Goal: Communication & Community: Share content

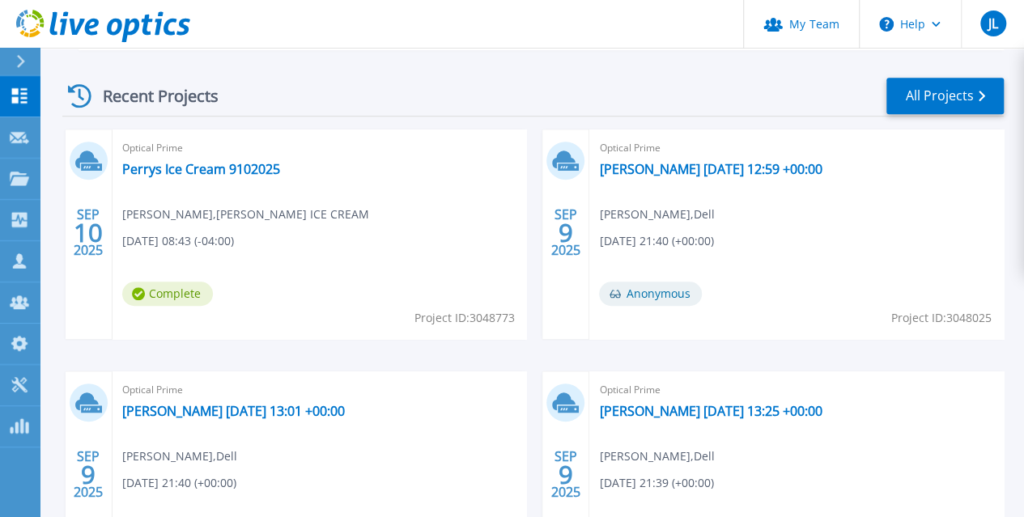
scroll to position [566, 0]
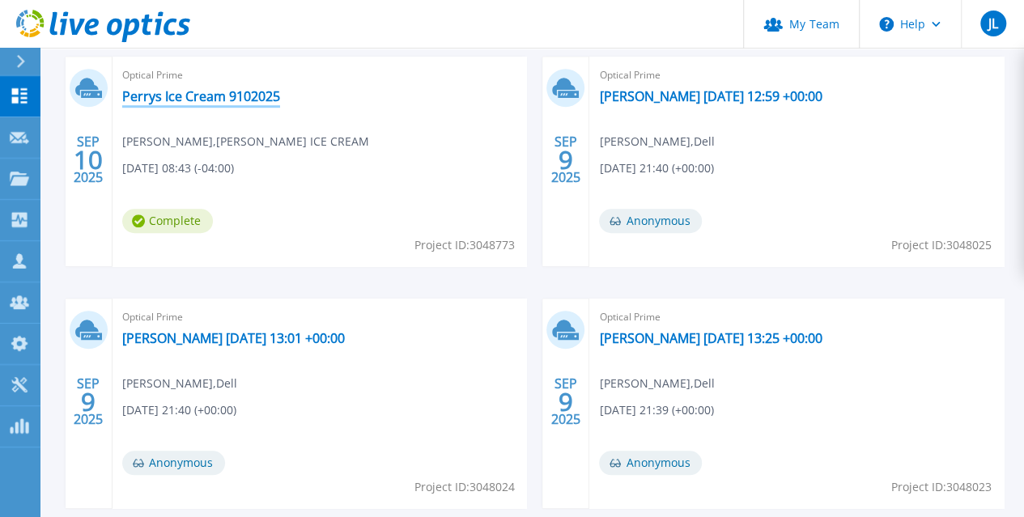
click at [188, 98] on link "Perrys Ice Cream 9102025" at bounding box center [201, 96] width 158 height 16
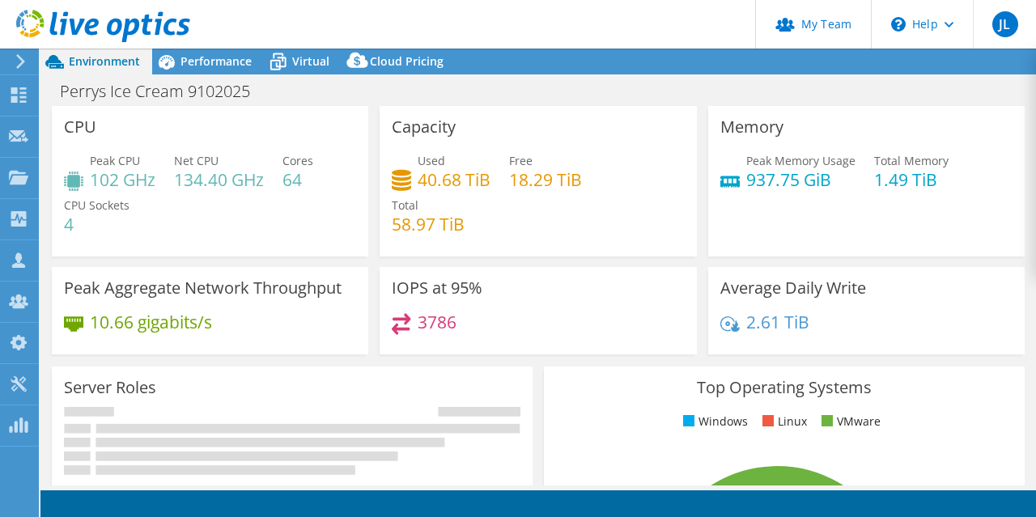
select select "USD"
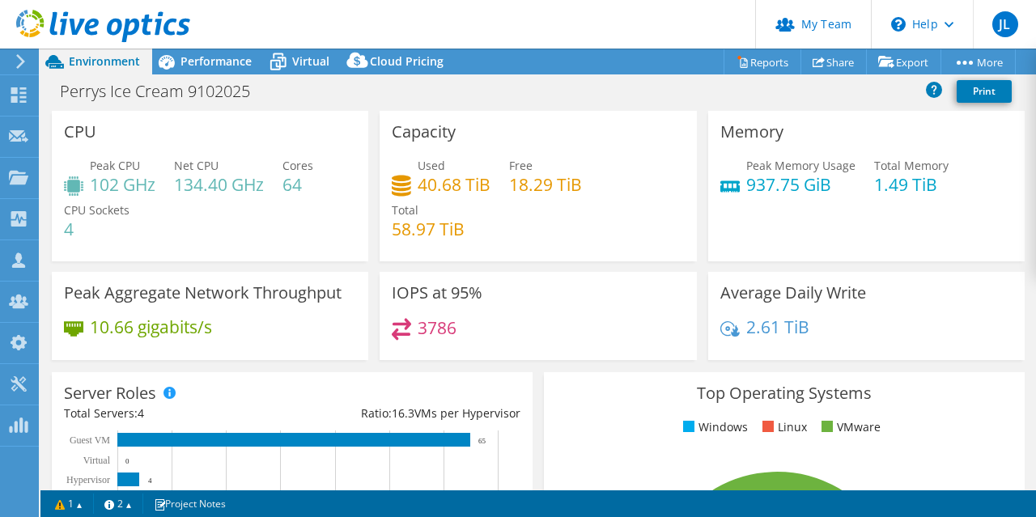
click at [195, 48] on header "JL Partner Team Admin Joshua Lee jlee@virtuitsystems.com virtuitsystems My Prof…" at bounding box center [518, 24] width 1036 height 49
click at [293, 61] on span "Virtual" at bounding box center [310, 60] width 37 height 15
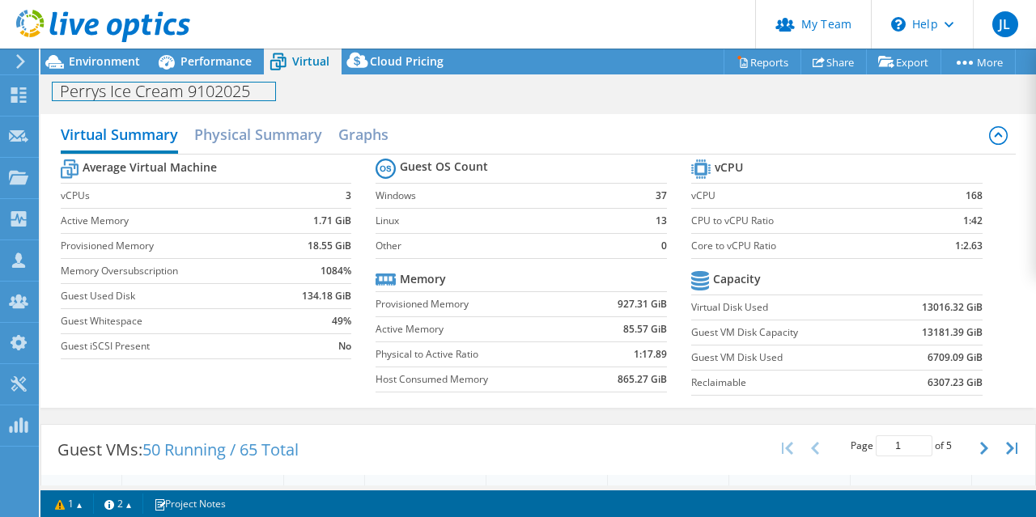
click at [206, 74] on div "Perrys Ice Cream 9102025 Print" at bounding box center [537, 90] width 995 height 32
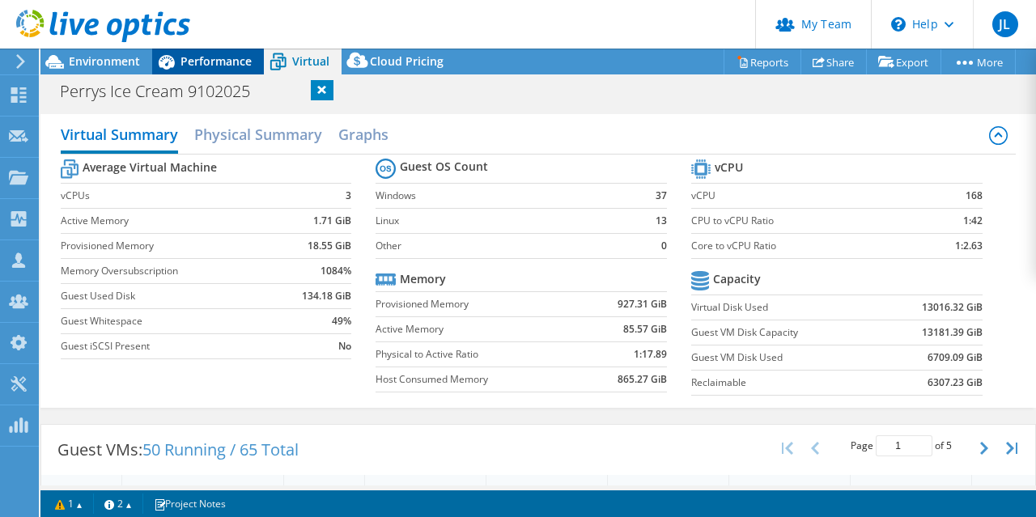
click at [168, 59] on icon at bounding box center [167, 62] width 16 height 15
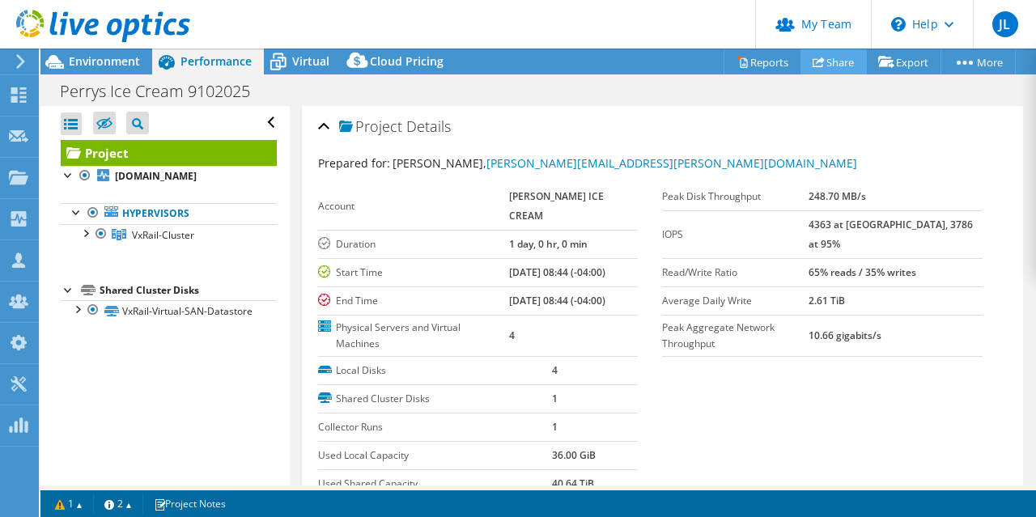
click at [820, 61] on link "Share" at bounding box center [833, 61] width 66 height 25
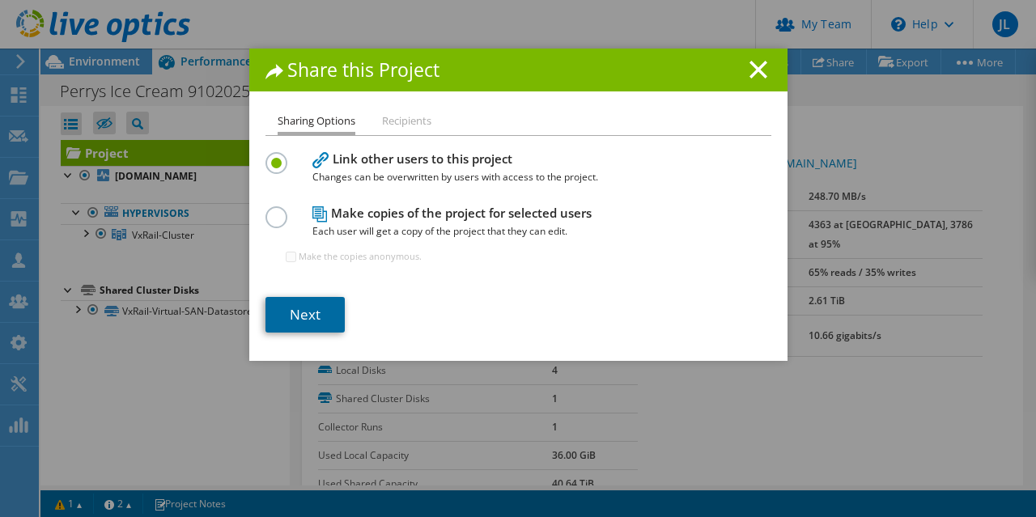
click at [292, 301] on link "Next" at bounding box center [304, 315] width 79 height 36
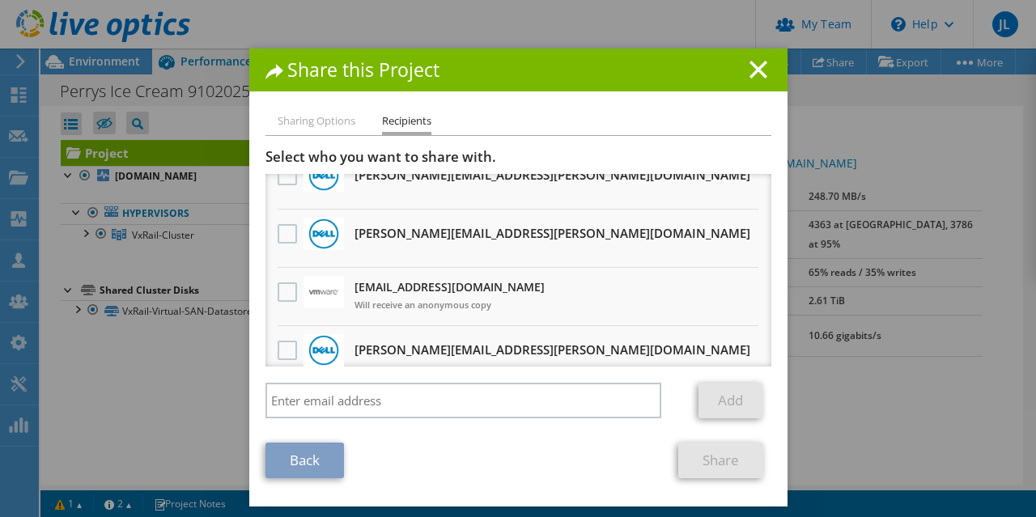
scroll to position [162, 0]
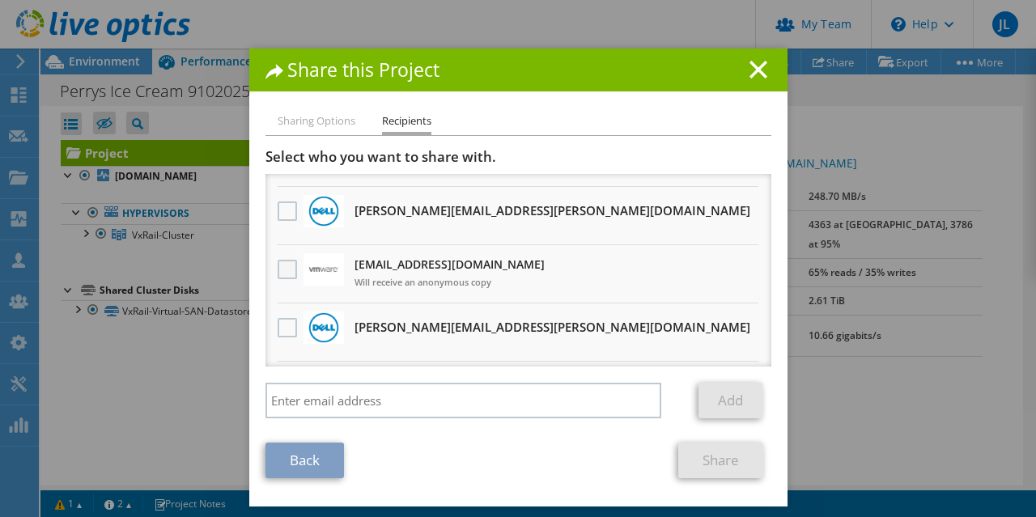
click at [286, 269] on label at bounding box center [289, 269] width 23 height 19
click at [0, 0] on input "checkbox" at bounding box center [0, 0] width 0 height 0
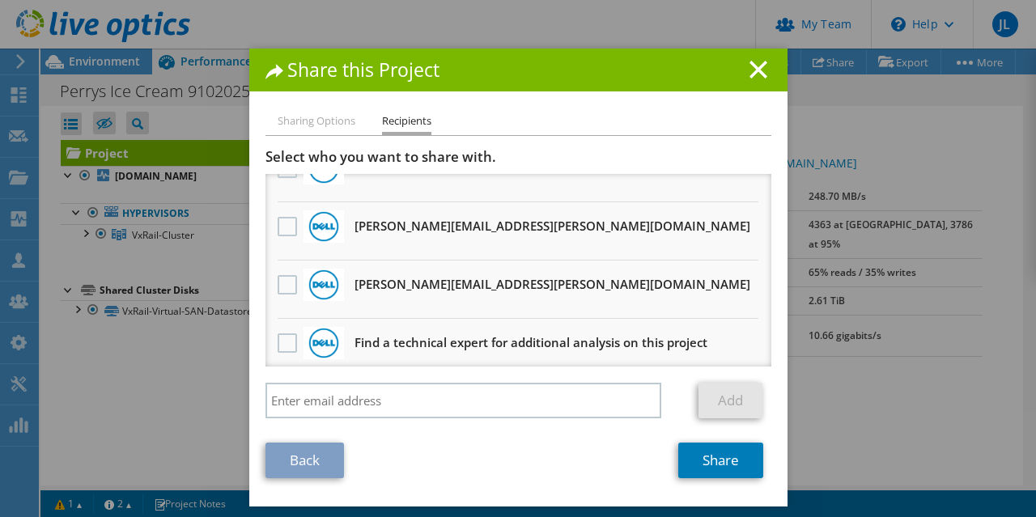
scroll to position [1730, 0]
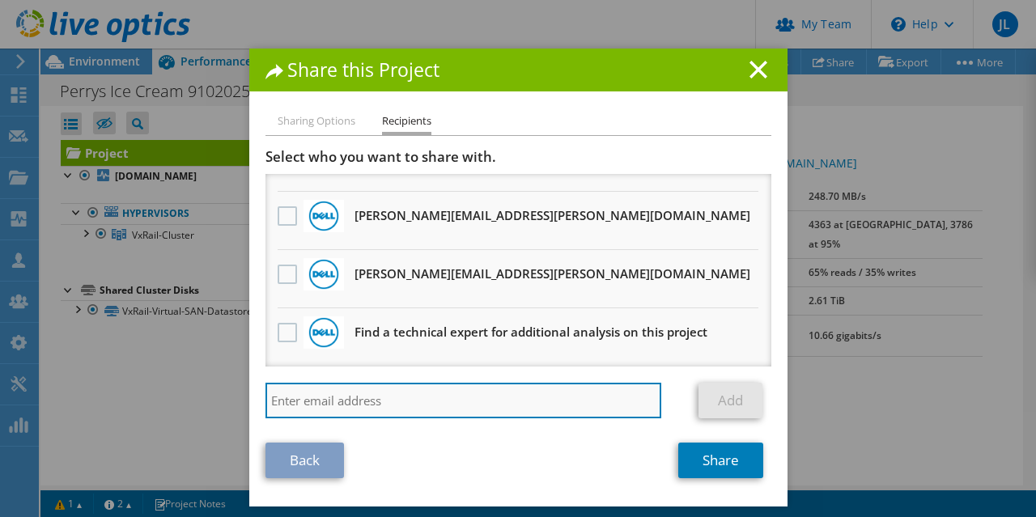
click at [381, 402] on input "search" at bounding box center [463, 401] width 397 height 36
type input "kgullo@virtuitsystems.com"
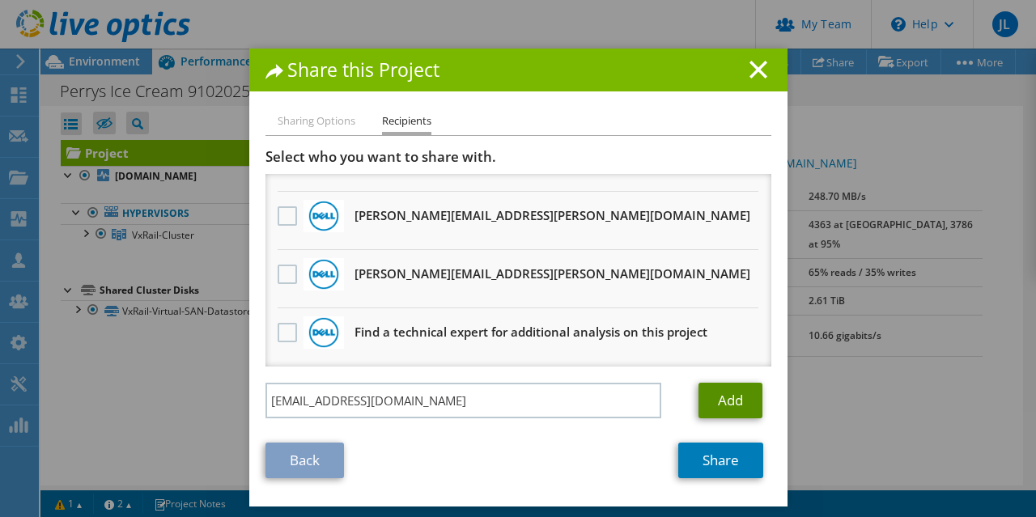
click at [754, 393] on link "Add" at bounding box center [730, 401] width 64 height 36
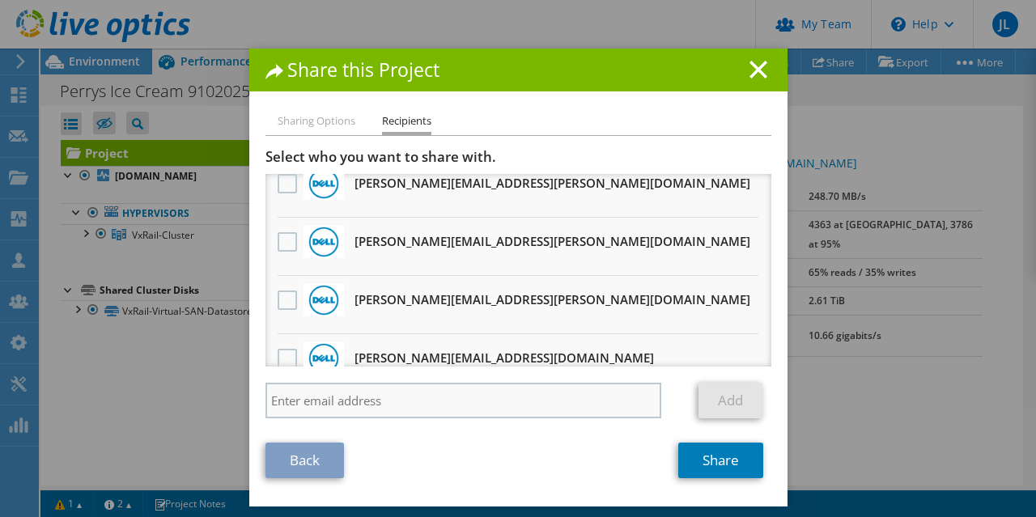
scroll to position [1133, 0]
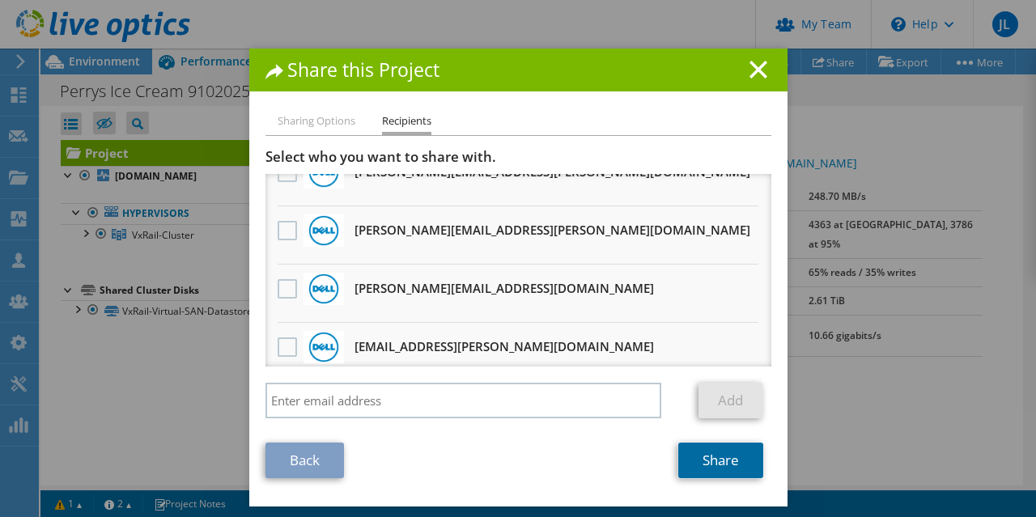
drag, startPoint x: 715, startPoint y: 470, endPoint x: 416, endPoint y: 359, distance: 318.8
click at [714, 470] on link "Share" at bounding box center [720, 461] width 85 height 36
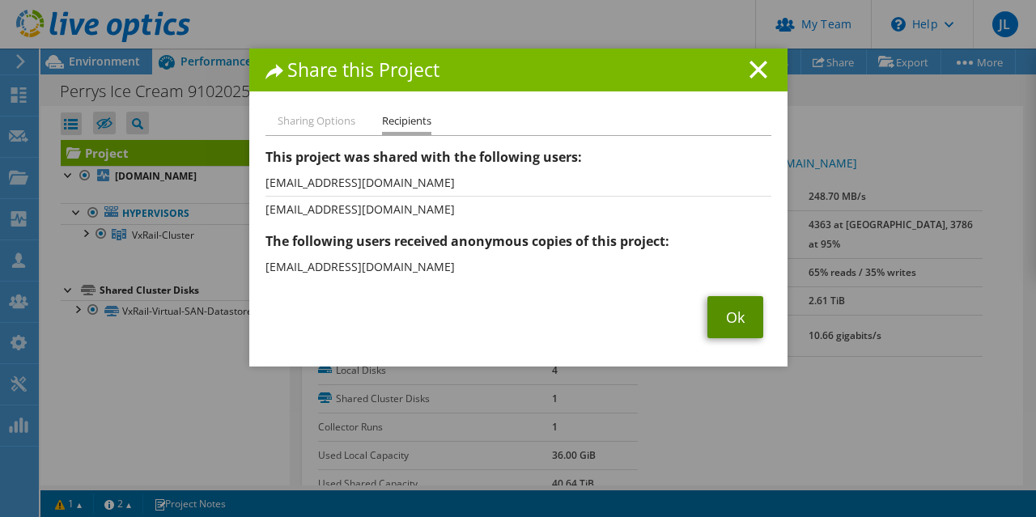
click at [724, 317] on link "Ok" at bounding box center [735, 317] width 56 height 42
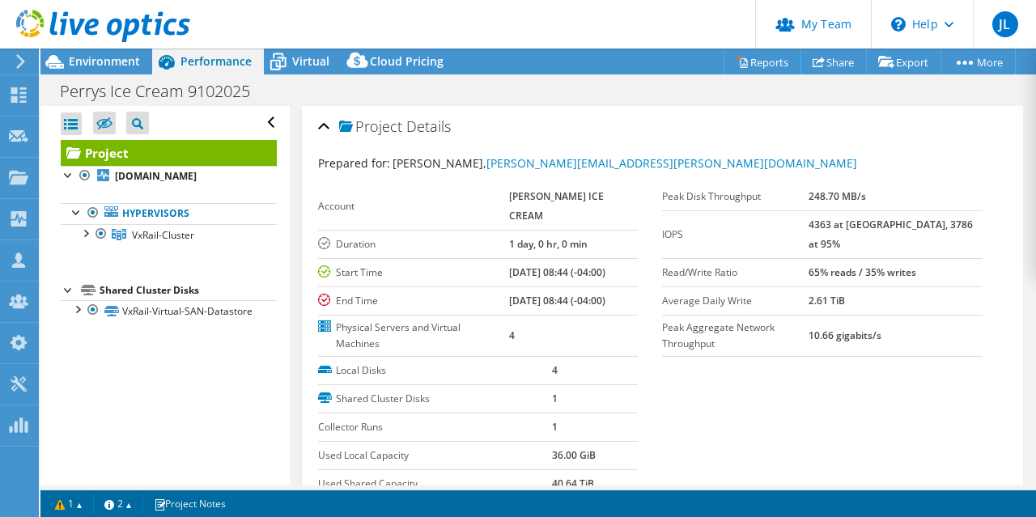
click at [72, 35] on icon at bounding box center [103, 26] width 174 height 33
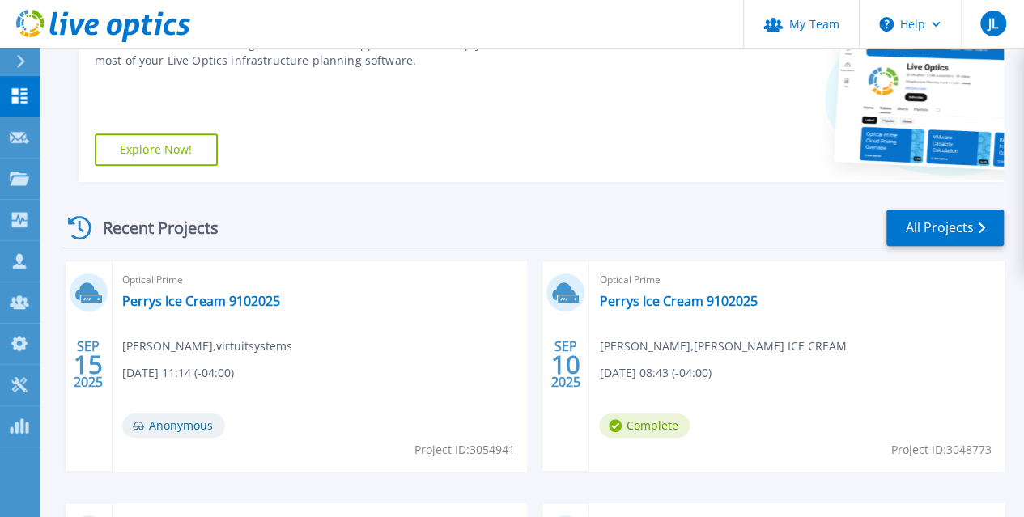
scroll to position [246, 0]
